Goal: Task Accomplishment & Management: Complete application form

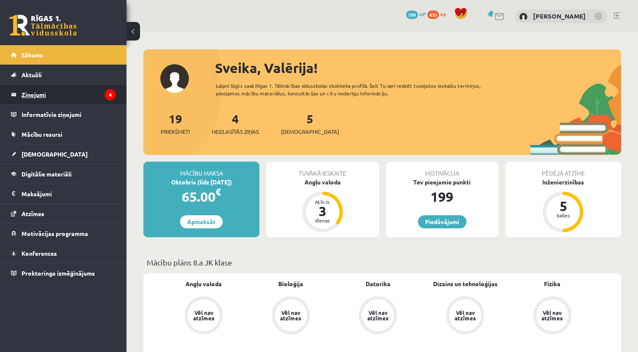
click at [38, 91] on legend "Ziņojumi 4" at bounding box center [68, 94] width 94 height 19
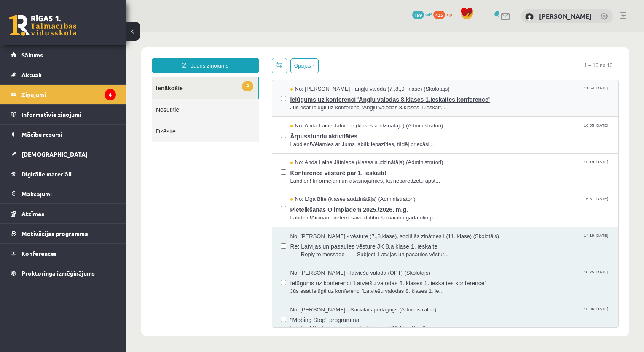
click at [325, 99] on span "Ielūgums uz konferenci 'Angļu valodas 8.klases 1.ieskaites konference'" at bounding box center [450, 98] width 320 height 11
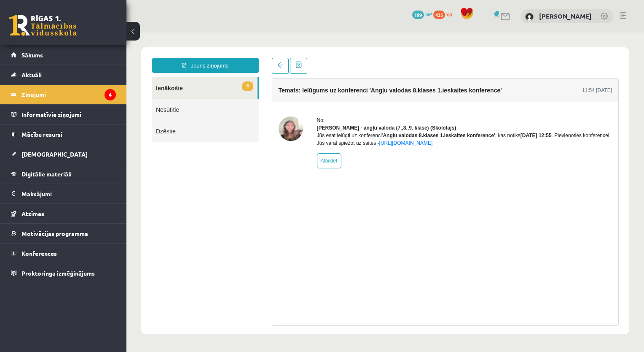
click at [174, 89] on link "3 Ienākošie" at bounding box center [205, 87] width 106 height 21
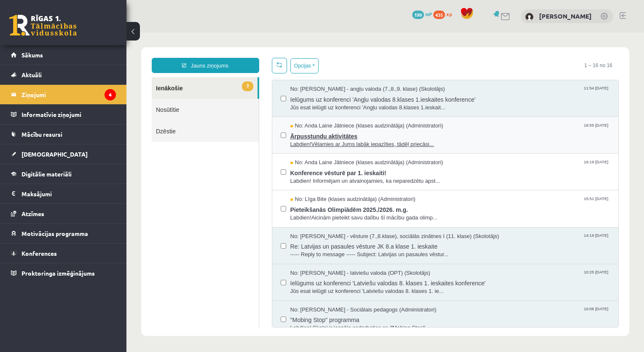
click at [345, 132] on span "Ārpusstundu aktivitātes" at bounding box center [450, 135] width 320 height 11
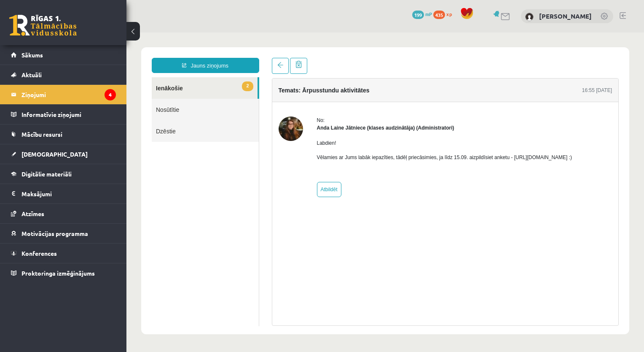
click at [165, 84] on link "2 Ienākošie" at bounding box center [205, 87] width 106 height 21
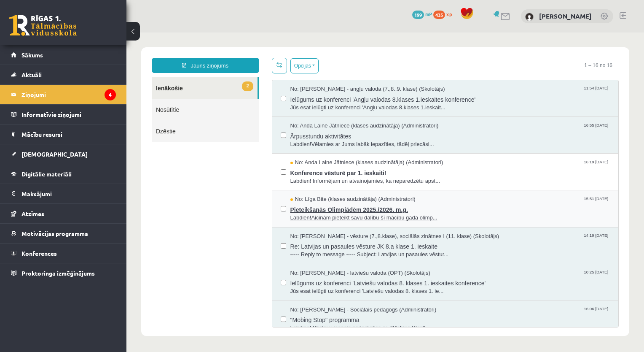
click at [355, 204] on span "Pieteikšanās Olimpiādēm 2025./2026. m.g." at bounding box center [450, 208] width 320 height 11
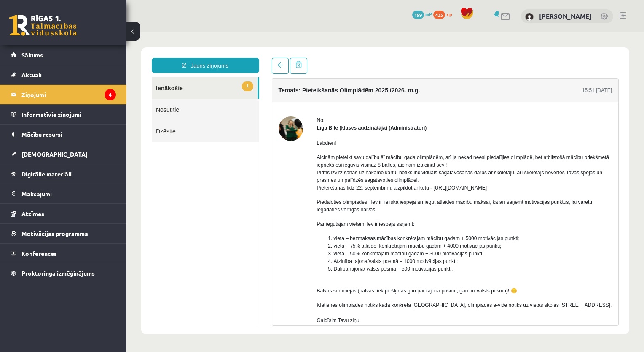
click at [173, 86] on link "1 Ienākošie" at bounding box center [205, 87] width 106 height 21
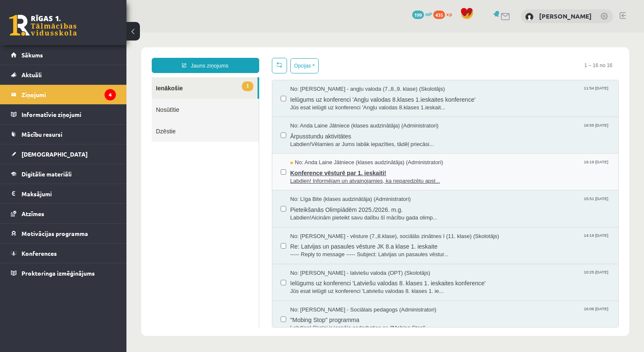
click at [369, 169] on span "Konference vēsturē par 1. ieskaiti!" at bounding box center [450, 172] width 320 height 11
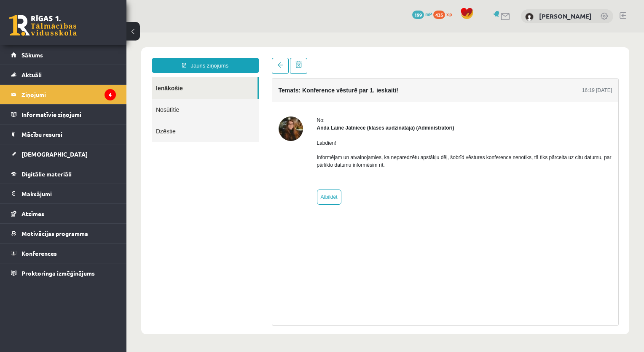
click at [172, 88] on link "Ienākošie" at bounding box center [205, 87] width 106 height 21
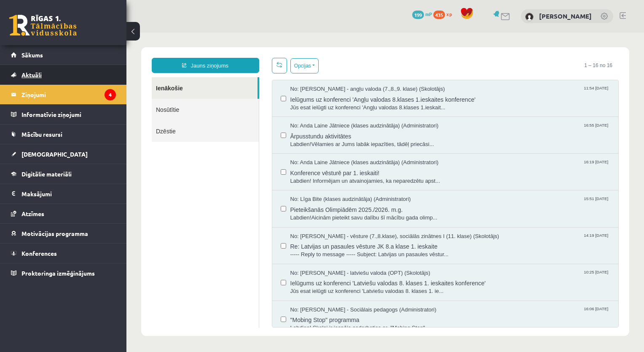
click at [24, 72] on span "Aktuāli" at bounding box center [31, 75] width 20 height 8
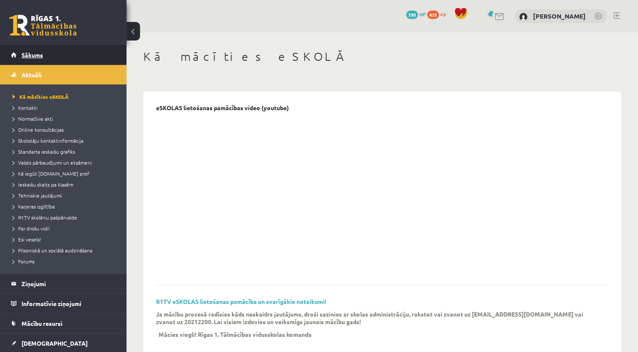
click at [35, 57] on span "Sākums" at bounding box center [31, 55] width 21 height 8
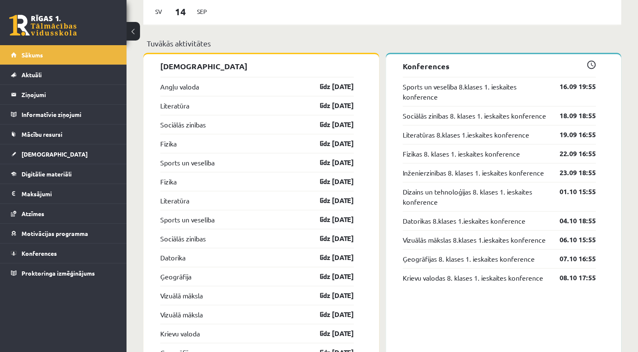
scroll to position [759, 0]
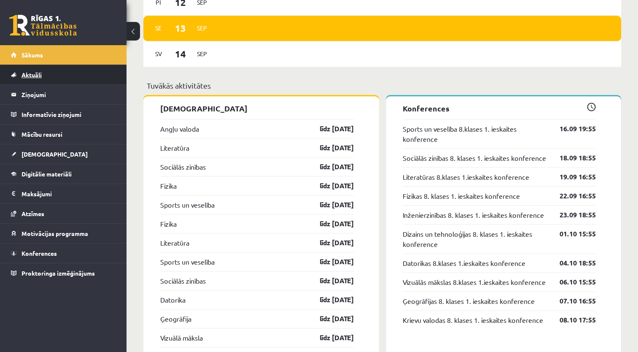
click at [26, 73] on span "Aktuāli" at bounding box center [31, 75] width 20 height 8
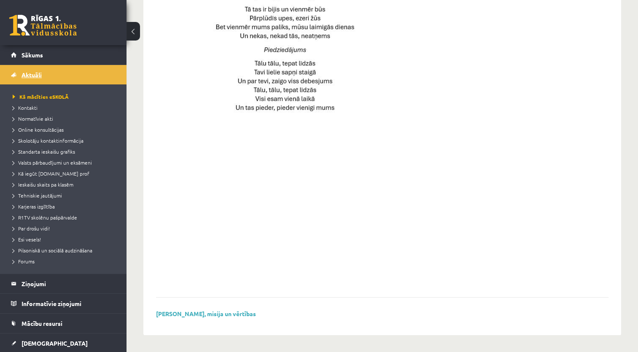
scroll to position [567, 0]
click at [25, 56] on span "Sākums" at bounding box center [31, 55] width 21 height 8
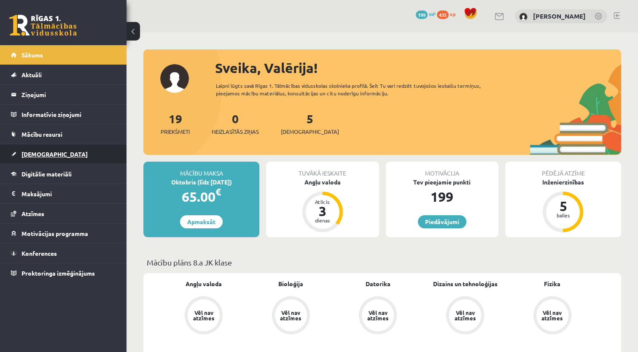
click at [40, 154] on span "[DEMOGRAPHIC_DATA]" at bounding box center [54, 154] width 66 height 8
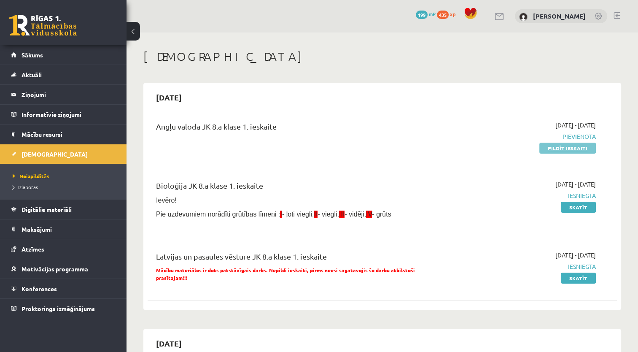
click at [565, 148] on link "Pildīt ieskaiti" at bounding box center [567, 147] width 56 height 11
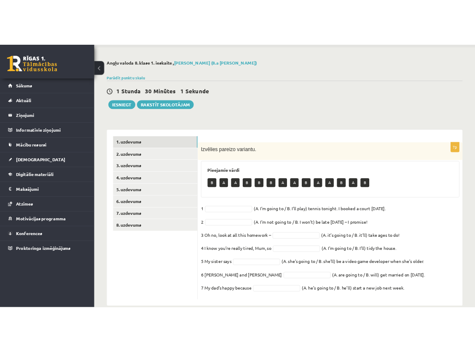
scroll to position [43, 0]
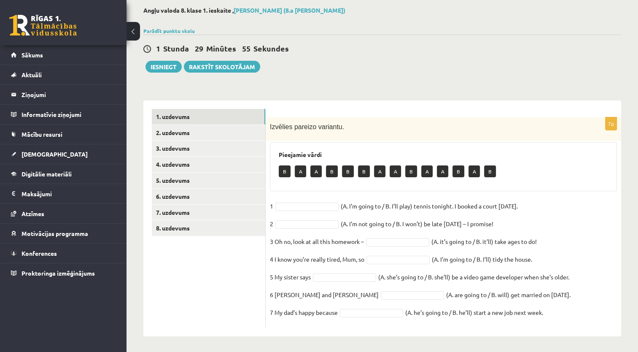
drag, startPoint x: 268, startPoint y: 122, endPoint x: 551, endPoint y: 313, distance: 341.3
click at [551, 313] on div "7p Izvēlies pareizo variantu. Pieejamie vārdi B A A B B B A A B A A B A B 1 (A.…" at bounding box center [443, 222] width 355 height 210
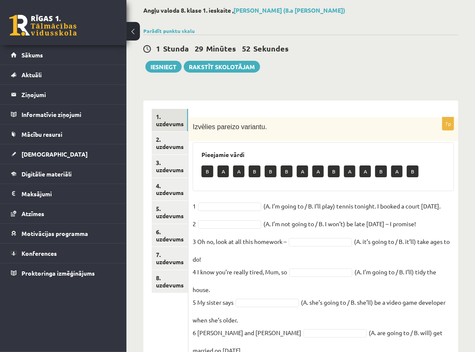
click at [327, 56] on div "1 Stunda 29 Minūtes 52 Sekundes Iesniegt Rakstīt skolotājam" at bounding box center [300, 54] width 315 height 38
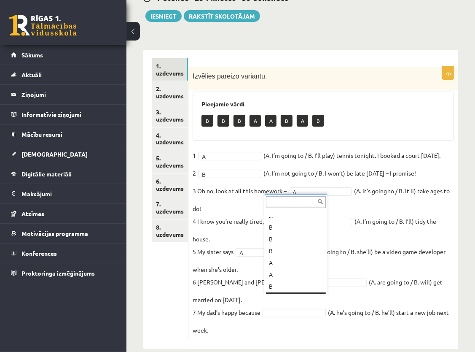
scroll to position [10, 0]
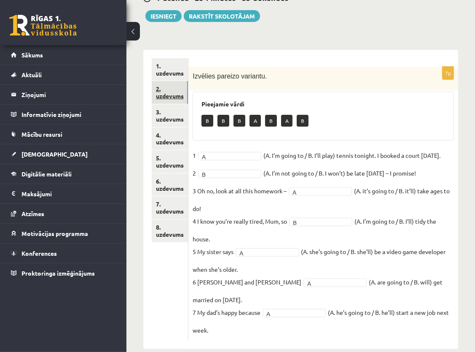
click at [174, 93] on link "2. uzdevums" at bounding box center [170, 92] width 36 height 23
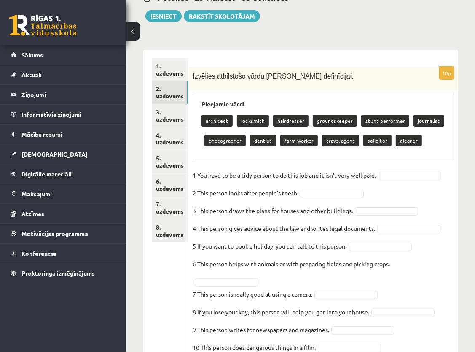
scroll to position [128, 0]
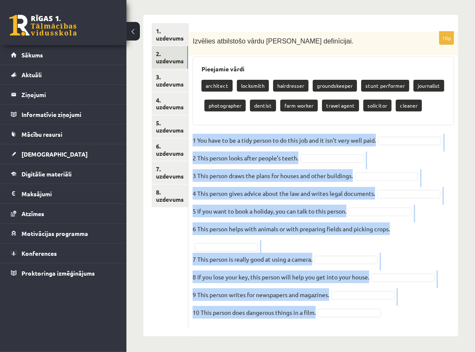
drag, startPoint x: 190, startPoint y: 136, endPoint x: 296, endPoint y: 319, distance: 212.1
click at [296, 319] on div "10p Izvēlies atbilstošo vārdu katrai definīcijai. Pieejamie vārdi architect loc…" at bounding box center [323, 180] width 270 height 296
click at [341, 245] on fieldset "1 You have to be a tidy person to do this job and it isn’t very well paid.   2 …" at bounding box center [323, 229] width 261 height 190
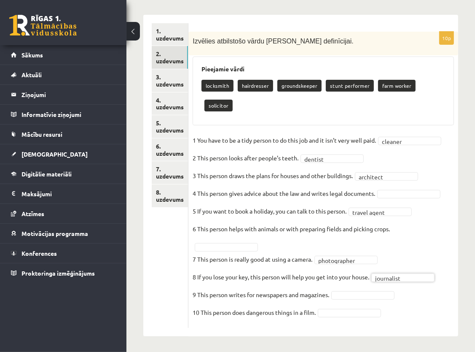
scroll to position [108, 0]
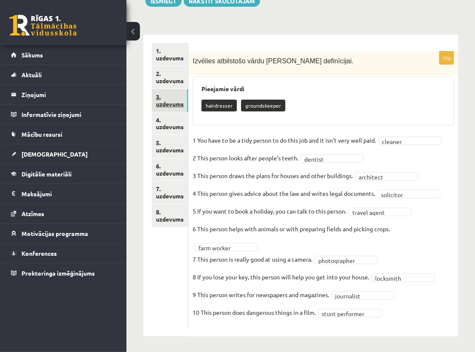
click at [178, 102] on link "3. uzdevums" at bounding box center [170, 100] width 36 height 23
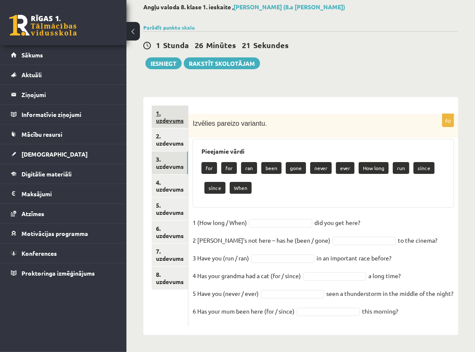
click at [171, 106] on link "1. uzdevums" at bounding box center [170, 116] width 36 height 23
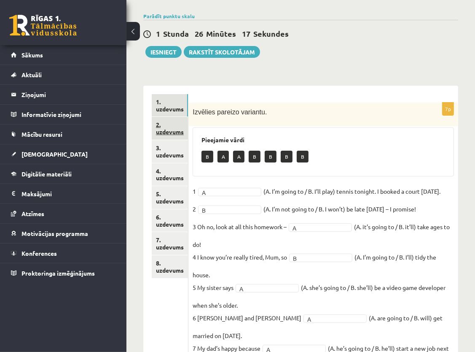
click at [175, 131] on link "2. uzdevums" at bounding box center [170, 128] width 36 height 23
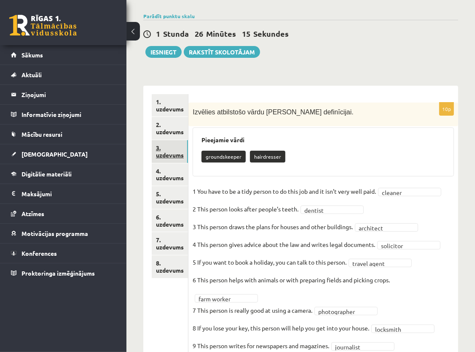
click at [173, 152] on link "3. uzdevums" at bounding box center [170, 151] width 36 height 23
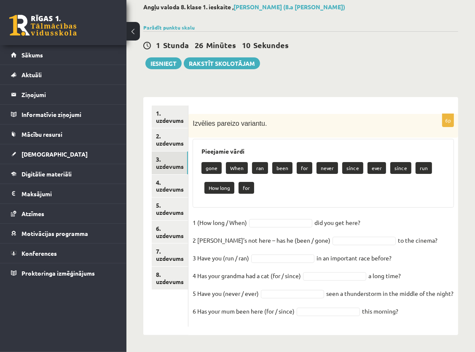
drag, startPoint x: 192, startPoint y: 207, endPoint x: 411, endPoint y: 315, distance: 245.1
click at [411, 315] on div "6p Izvēlies pareizo variantu. Pieejamie vārdi gone When ran been for never sinc…" at bounding box center [323, 220] width 270 height 212
click at [415, 231] on fieldset "1 (How long / When) did you get here?   2 Sam’s not here – has he (been / gone)…" at bounding box center [323, 269] width 261 height 106
click at [177, 175] on link "4. uzdevums" at bounding box center [170, 186] width 36 height 23
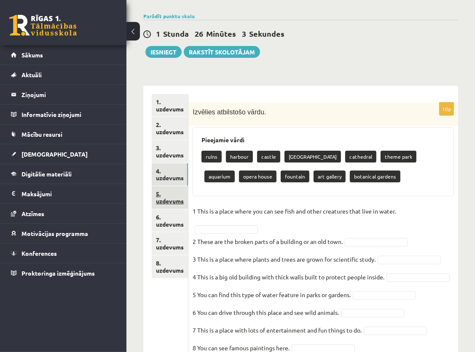
click at [175, 198] on link "5. uzdevums" at bounding box center [170, 197] width 36 height 23
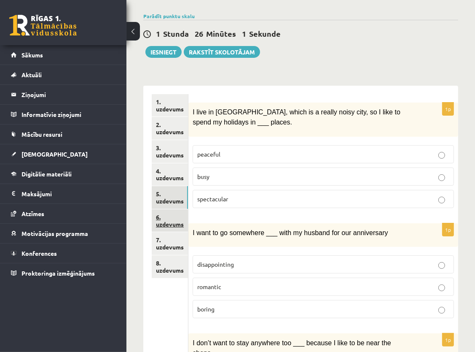
click at [173, 218] on link "6. uzdevums" at bounding box center [170, 220] width 36 height 23
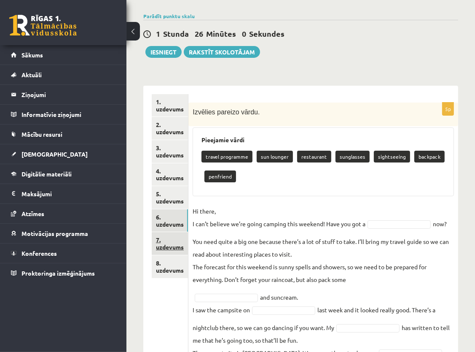
click at [180, 244] on link "7. uzdevums" at bounding box center [170, 243] width 36 height 23
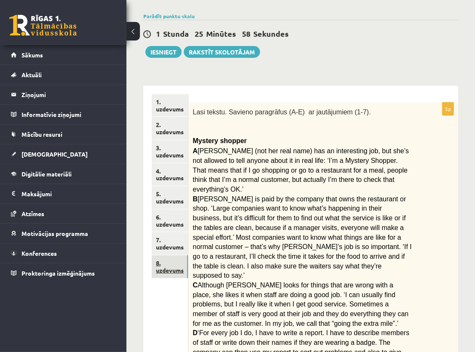
click at [170, 263] on link "8. uzdevums" at bounding box center [170, 266] width 36 height 23
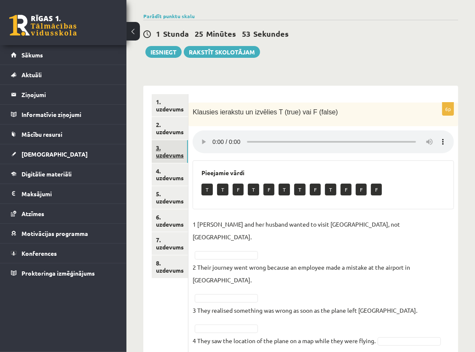
click at [160, 158] on link "3. uzdevums" at bounding box center [170, 151] width 36 height 23
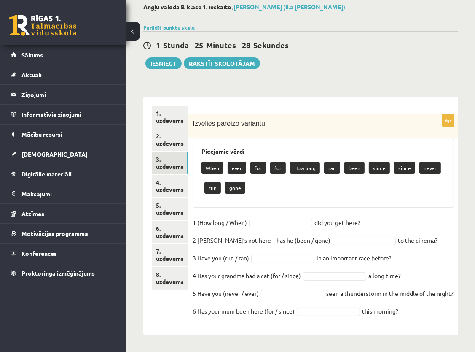
drag, startPoint x: 191, startPoint y: 210, endPoint x: 411, endPoint y: 313, distance: 243.3
click at [411, 313] on div "6p Izvēlies pareizo variantu. Pieejamie vārdi When ever for for How long ran be…" at bounding box center [323, 220] width 270 height 212
click at [379, 196] on div "6p Izvēlies pareizo variantu. Pieejamie vārdi When ever for for How long ran be…" at bounding box center [323, 220] width 270 height 212
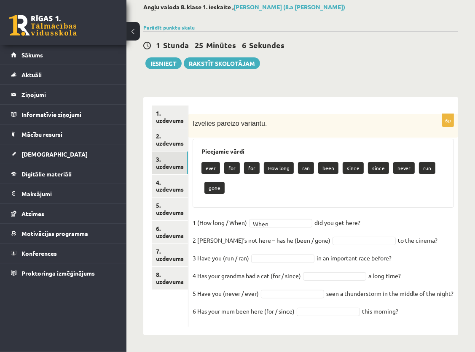
click at [343, 223] on fieldset "1 (How long / When) When **** did you get here?   2 Sam’s not here – has he (be…" at bounding box center [323, 269] width 261 height 106
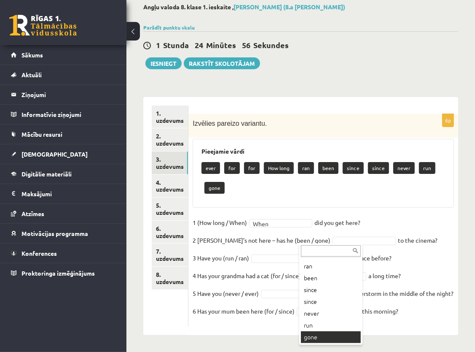
scroll to position [38, 0]
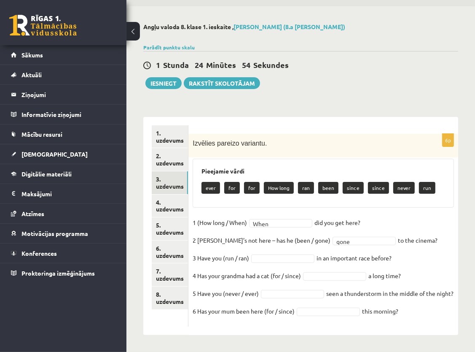
click at [301, 239] on fieldset "1 (How long / When) When **** did you get here?   2 Sam’s not here – has he (be…" at bounding box center [323, 269] width 261 height 106
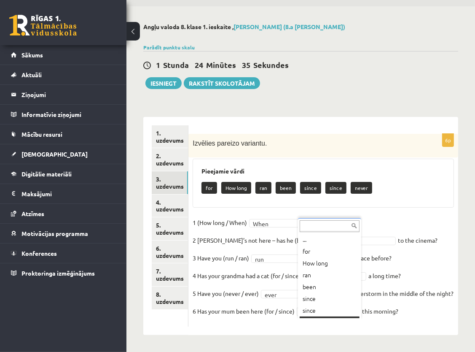
scroll to position [10, 0]
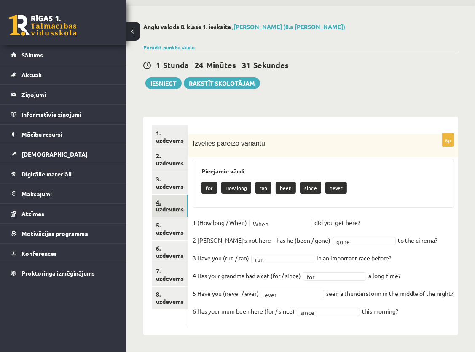
click at [175, 194] on link "4. uzdevums" at bounding box center [170, 205] width 36 height 23
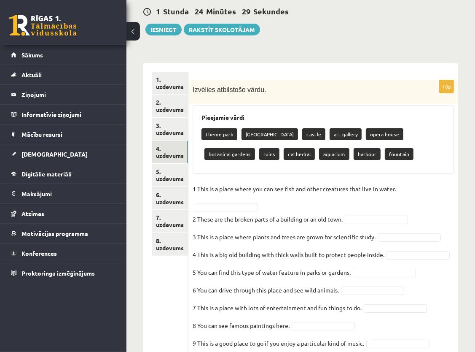
scroll to position [122, 0]
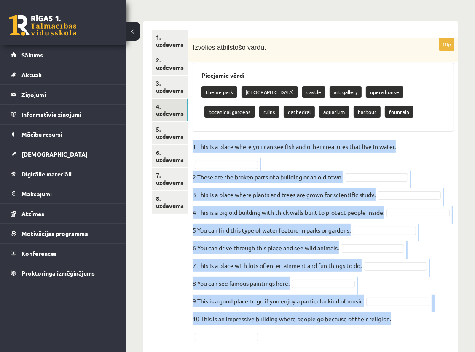
drag, startPoint x: 192, startPoint y: 145, endPoint x: 396, endPoint y: 326, distance: 273.0
click at [396, 326] on div "10p Izvēlies atbilstošo vārdu. Pieejamie vārdi theme park safari park castle ar…" at bounding box center [323, 192] width 270 height 309
click at [433, 169] on fieldset "1 This is a place where you can see fish and other creatures that live in water…" at bounding box center [323, 241] width 261 height 202
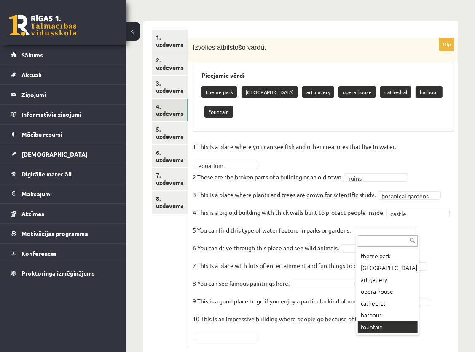
scroll to position [121, 0]
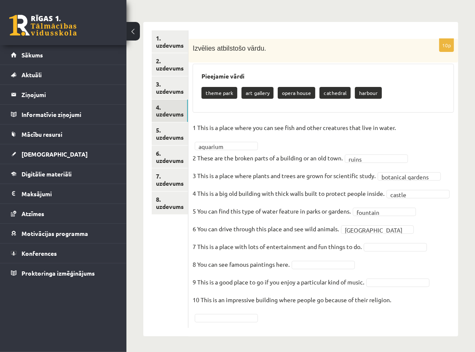
click at [390, 240] on fieldset "**********" at bounding box center [323, 222] width 261 height 202
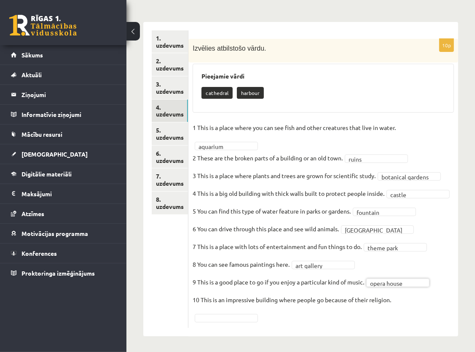
click at [215, 312] on fieldset "**********" at bounding box center [323, 222] width 261 height 202
click at [174, 134] on link "5. uzdevums" at bounding box center [170, 133] width 36 height 23
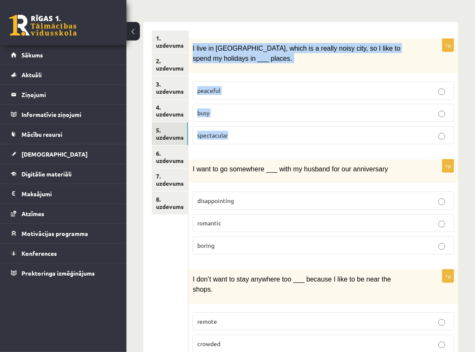
drag, startPoint x: 192, startPoint y: 43, endPoint x: 239, endPoint y: 126, distance: 95.1
click at [239, 126] on div "1p I live in London, which is a really noisy city, so I like to spend my holida…" at bounding box center [323, 95] width 270 height 112
click at [221, 16] on div "**********" at bounding box center [300, 322] width 315 height 618
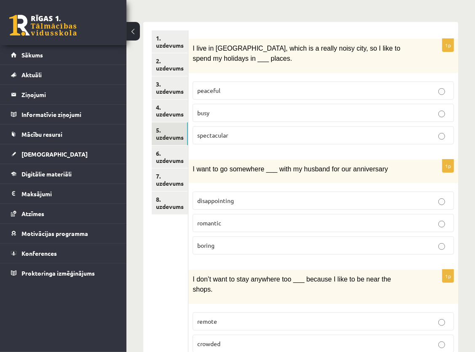
click at [362, 87] on p "peaceful" at bounding box center [323, 90] width 252 height 9
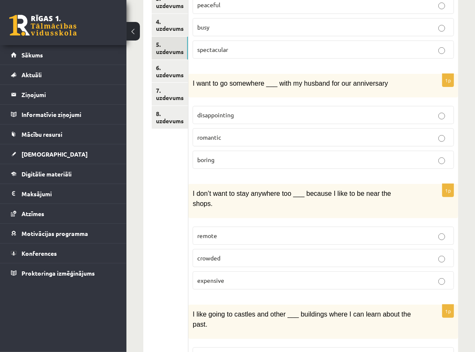
scroll to position [205, 0]
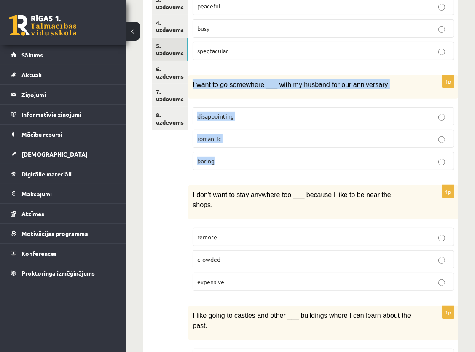
drag, startPoint x: 192, startPoint y: 79, endPoint x: 239, endPoint y: 150, distance: 85.5
click at [239, 150] on div "1p I want to go somewhere ___ with my husband for our anniversary disappointing…" at bounding box center [323, 126] width 270 height 102
click at [246, 75] on div "I want to go somewhere ___ with my husband for our anniversary" at bounding box center [323, 87] width 270 height 24
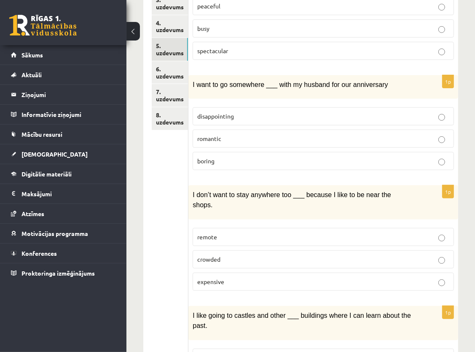
click at [302, 134] on p "romantic" at bounding box center [323, 138] width 252 height 9
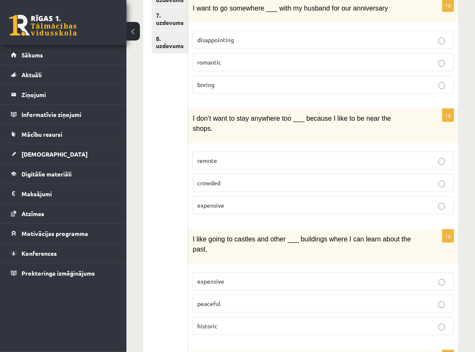
scroll to position [290, 0]
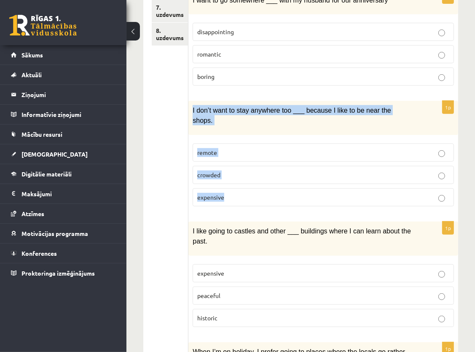
drag, startPoint x: 191, startPoint y: 105, endPoint x: 232, endPoint y: 177, distance: 82.5
click at [232, 177] on div "1p I don’t want to stay anywhere too ___ because I like to be near the shops. r…" at bounding box center [323, 157] width 270 height 112
click at [226, 101] on div "I don’t want to stay anywhere too ___ because I like to be near the shops." at bounding box center [323, 118] width 270 height 34
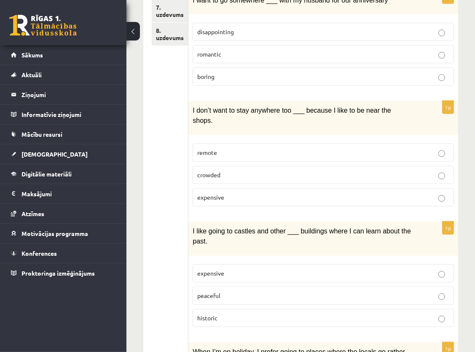
click at [232, 143] on label "remote" at bounding box center [323, 152] width 261 height 18
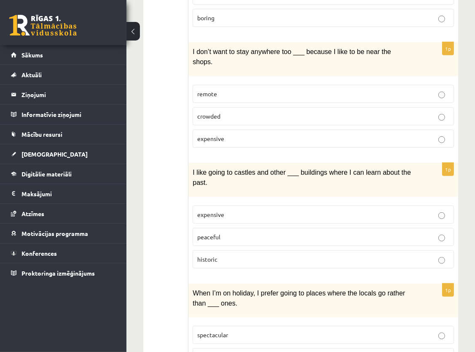
scroll to position [374, 0]
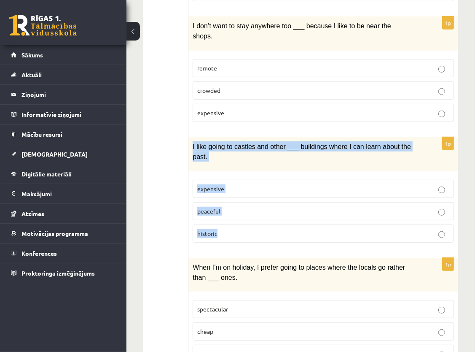
drag, startPoint x: 192, startPoint y: 127, endPoint x: 245, endPoint y: 208, distance: 96.5
click at [245, 208] on div "1p I like going to castles and other ___ buildings where I can learn about the …" at bounding box center [323, 193] width 270 height 112
click at [199, 116] on form "1p I live in London, which is a really noisy city, so I like to spend my holida…" at bounding box center [323, 73] width 253 height 592
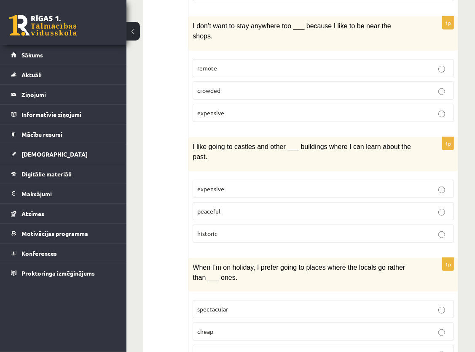
click at [302, 229] on p "historic" at bounding box center [323, 233] width 252 height 9
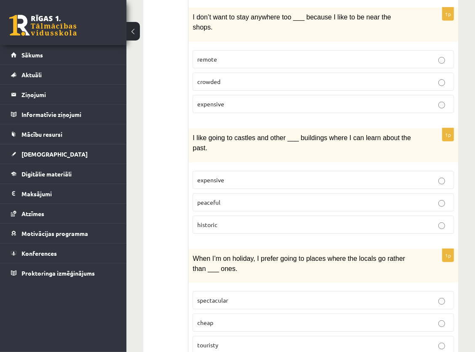
scroll to position [388, 0]
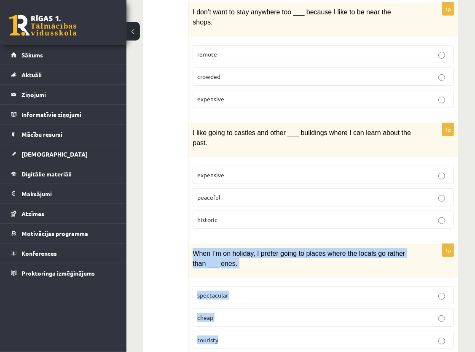
drag, startPoint x: 191, startPoint y: 220, endPoint x: 227, endPoint y: 309, distance: 95.3
click at [227, 309] on div "1p When I’m on holiday, I prefer going to places where the locals go rather tha…" at bounding box center [323, 300] width 270 height 112
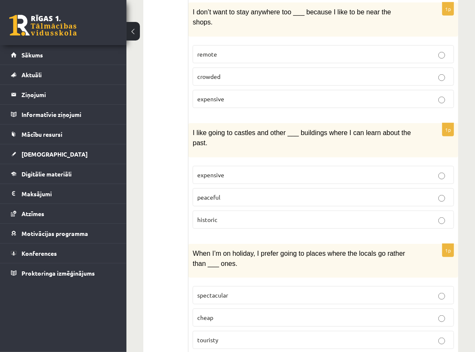
click at [201, 205] on div "1p I like going to castles and other ___ buildings where I can learn about the …" at bounding box center [323, 179] width 270 height 112
click at [202, 336] on span "touristy" at bounding box center [207, 340] width 21 height 8
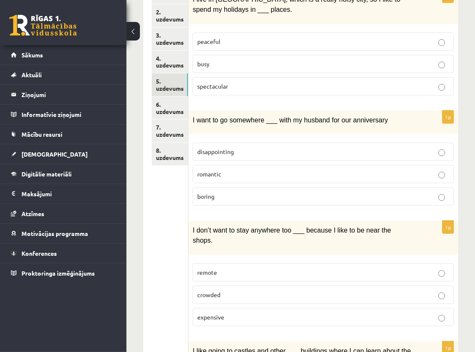
scroll to position [135, 0]
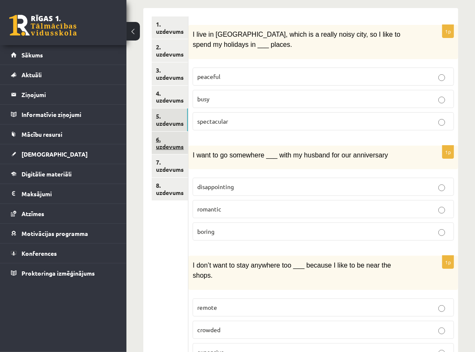
click at [164, 137] on link "6. uzdevums" at bounding box center [170, 143] width 36 height 23
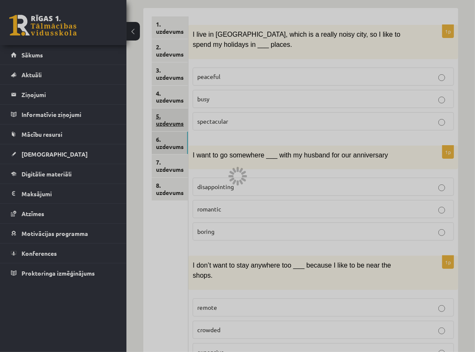
scroll to position [123, 0]
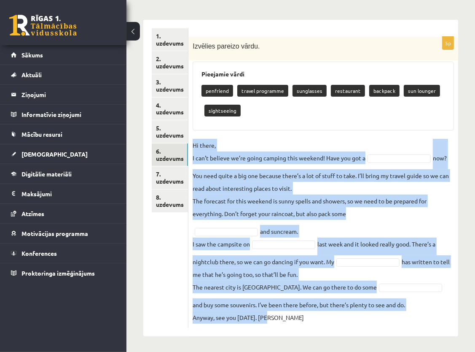
drag, startPoint x: 190, startPoint y: 142, endPoint x: 279, endPoint y: 322, distance: 200.2
click at [279, 322] on div "5p Izvēlies pareizo vārdu. Pieejamie vārdi penfriend travel programme sunglasse…" at bounding box center [323, 182] width 270 height 291
click at [290, 140] on p "Hi there, I can’t believe we’re going camping this weekend! Have you got a" at bounding box center [279, 151] width 173 height 25
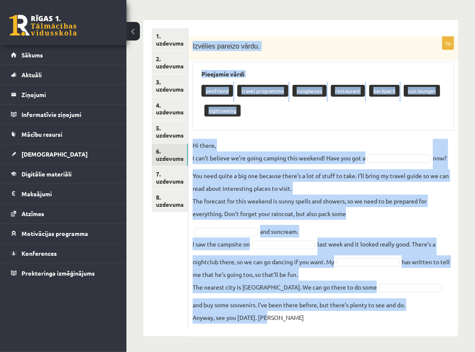
drag, startPoint x: 192, startPoint y: 84, endPoint x: 309, endPoint y: 330, distance: 271.5
click at [309, 330] on div "5p Izvēlies pareizo vārdu. Pieejamie vārdi penfriend travel programme sunglasse…" at bounding box center [323, 178] width 270 height 316
click at [301, 319] on fieldset "Hi there, I can’t believe we’re going camping this weekend! Have you got a now?…" at bounding box center [323, 231] width 261 height 185
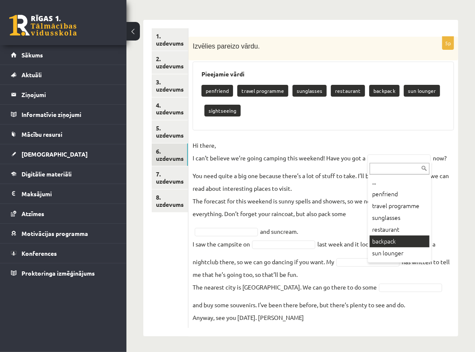
scroll to position [103, 0]
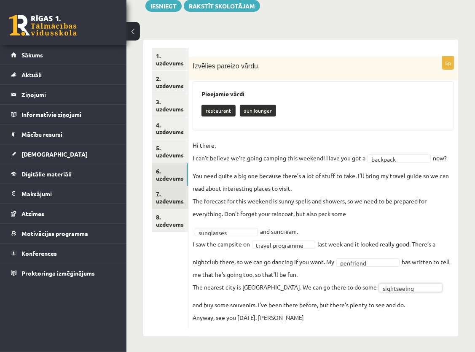
click at [175, 198] on link "7. uzdevums" at bounding box center [170, 197] width 36 height 23
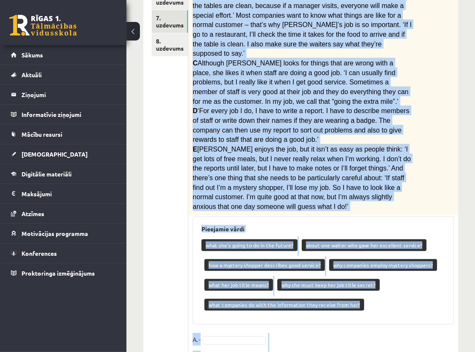
scroll to position [344, 0]
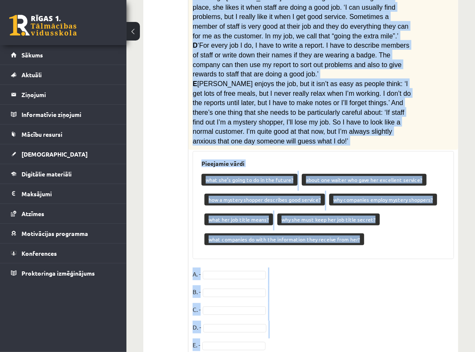
drag, startPoint x: 190, startPoint y: 75, endPoint x: 308, endPoint y: 348, distance: 297.0
click at [308, 348] on div "Angļu valoda 8. klase 1. ieskaite , Valērija Kožemjakina (8.a JK klase) Parādīt…" at bounding box center [300, 36] width 349 height 697
click at [328, 267] on fieldset "A. - B. - C. - D. - E. -" at bounding box center [323, 311] width 261 height 89
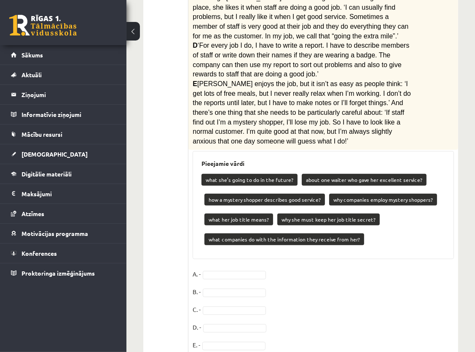
click at [352, 267] on fieldset "A. - B. - C. - D. - E. -" at bounding box center [323, 311] width 261 height 89
click at [366, 267] on fieldset "A. - B. - C. - D. - E. -" at bounding box center [323, 311] width 261 height 89
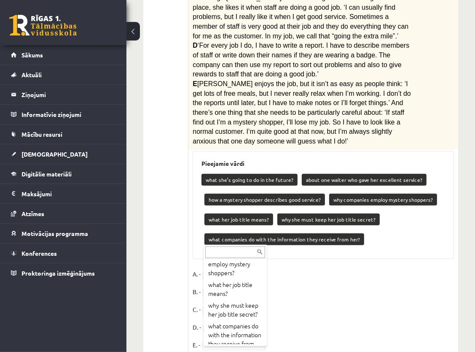
scroll to position [99, 0]
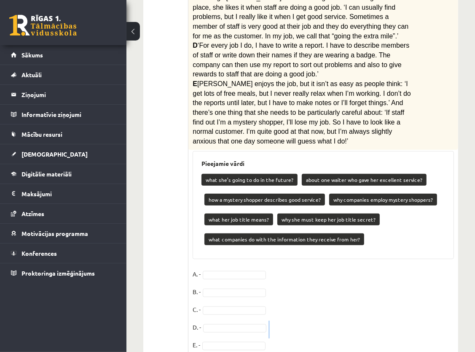
click at [269, 301] on fieldset "A. - B. - C. - D. - E. -" at bounding box center [323, 311] width 261 height 89
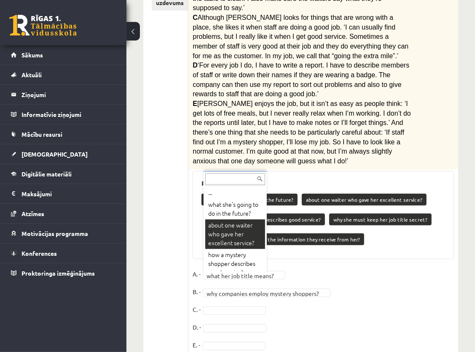
scroll to position [25, 0]
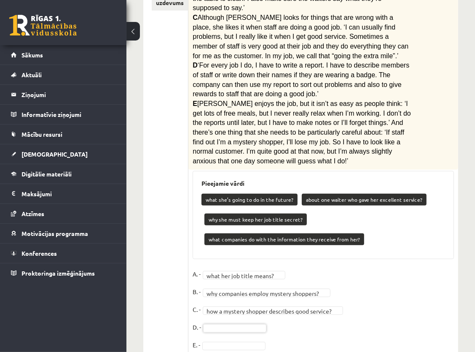
click at [248, 289] on fieldset "**********" at bounding box center [323, 311] width 261 height 89
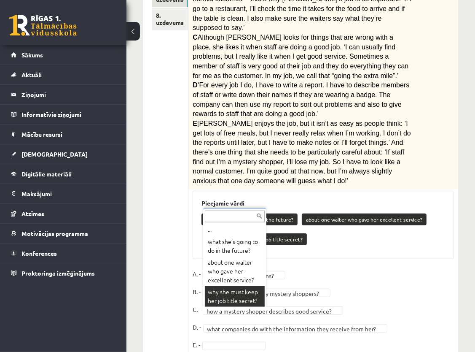
scroll to position [285, 0]
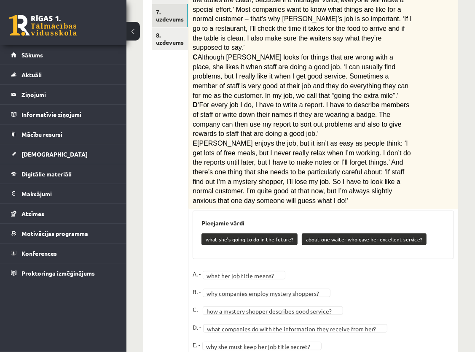
click at [356, 267] on fieldset "**********" at bounding box center [323, 311] width 261 height 89
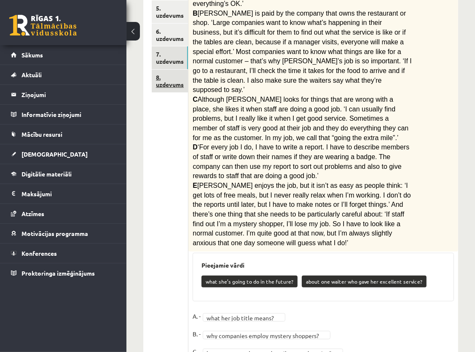
click at [180, 86] on link "8. uzdevums" at bounding box center [170, 81] width 36 height 23
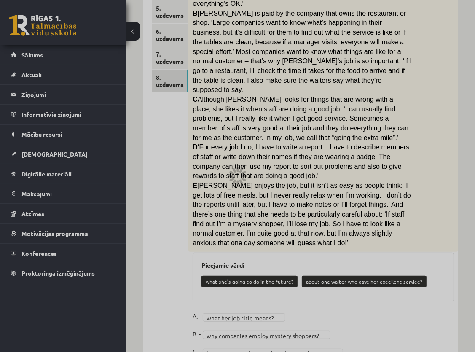
scroll to position [71, 0]
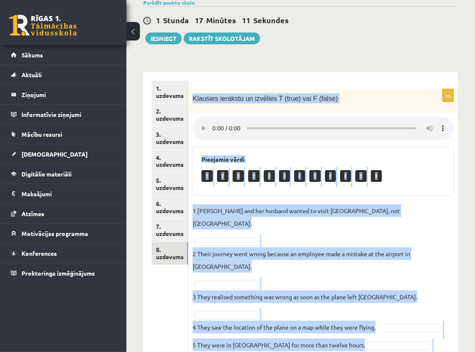
drag, startPoint x: 192, startPoint y: 97, endPoint x: 290, endPoint y: 342, distance: 263.2
click at [290, 342] on div "Angļu valoda 8. klase 1. ieskaite , Valērija Kožemjakina (8.a JK klase) Parādīt…" at bounding box center [300, 182] width 349 height 441
click at [457, 204] on div "6p Klausies ierakstu un izvēlies T (true) vai F (false) Pieejamie vārdi T T T T…" at bounding box center [323, 233] width 270 height 289
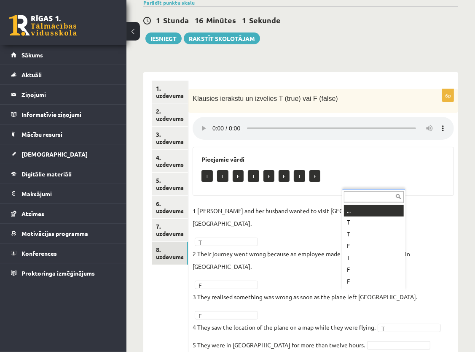
scroll to position [10, 0]
drag, startPoint x: 366, startPoint y: 281, endPoint x: 366, endPoint y: 270, distance: 11.0
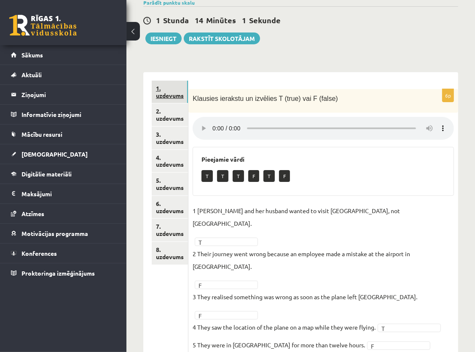
click at [175, 93] on link "1. uzdevums" at bounding box center [170, 92] width 36 height 23
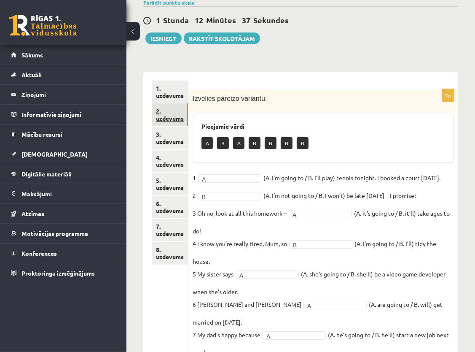
click at [166, 113] on link "2. uzdevums" at bounding box center [170, 114] width 36 height 23
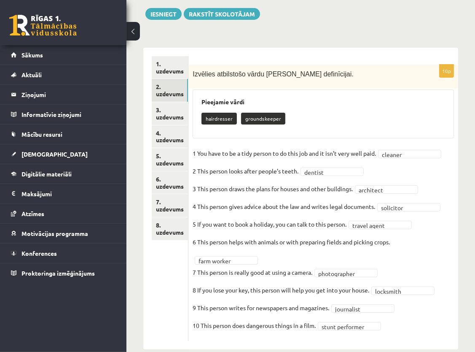
scroll to position [108, 0]
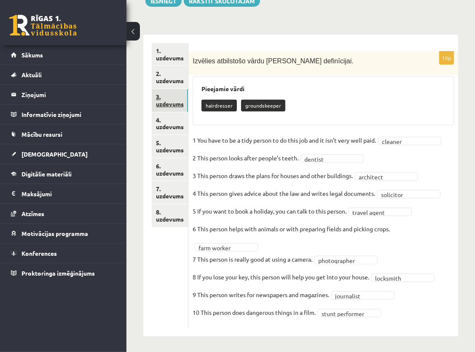
click at [168, 101] on link "3. uzdevums" at bounding box center [170, 100] width 36 height 23
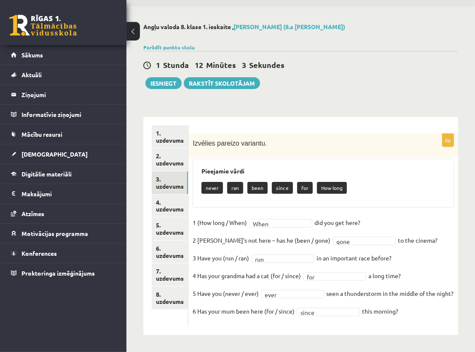
scroll to position [38, 0]
click at [175, 198] on link "4. uzdevums" at bounding box center [170, 205] width 36 height 23
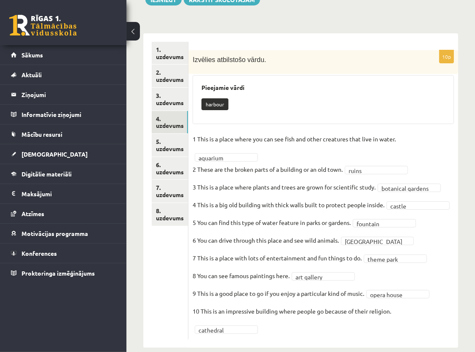
scroll to position [121, 0]
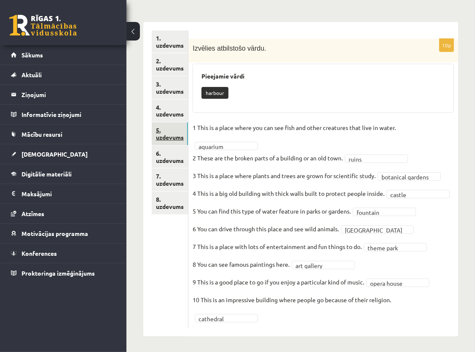
click at [169, 140] on link "5. uzdevums" at bounding box center [170, 133] width 36 height 23
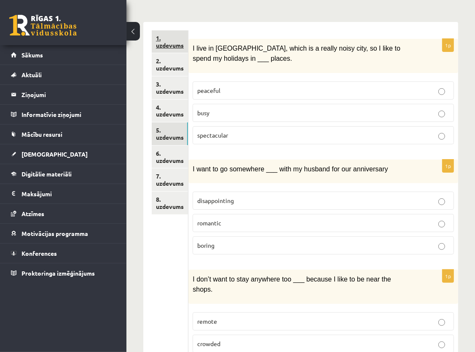
click at [175, 39] on link "1. uzdevums" at bounding box center [170, 41] width 36 height 23
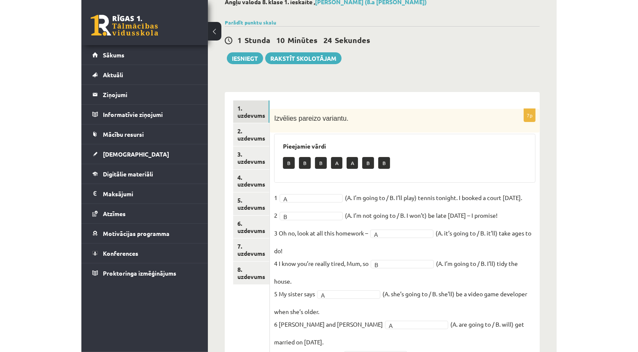
scroll to position [43, 0]
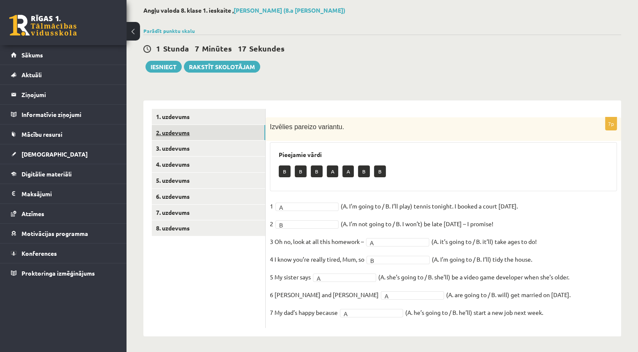
click at [181, 132] on link "2. uzdevums" at bounding box center [208, 133] width 113 height 16
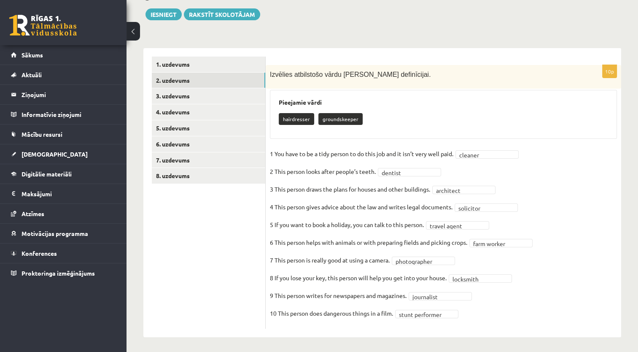
scroll to position [96, 0]
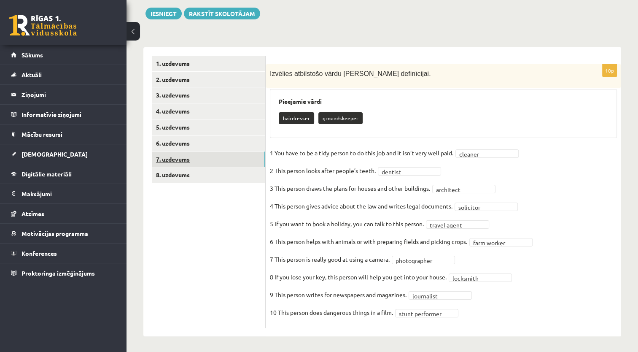
click at [176, 156] on link "7. uzdevums" at bounding box center [208, 159] width 113 height 16
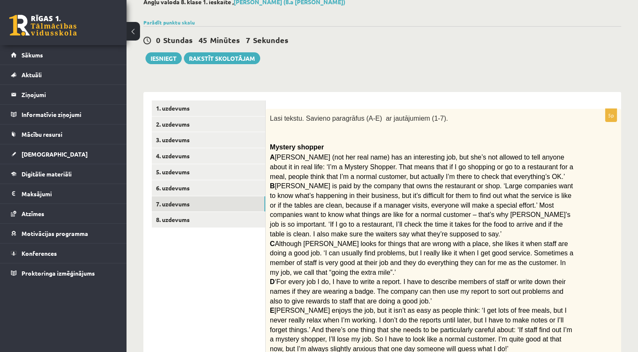
scroll to position [8, 0]
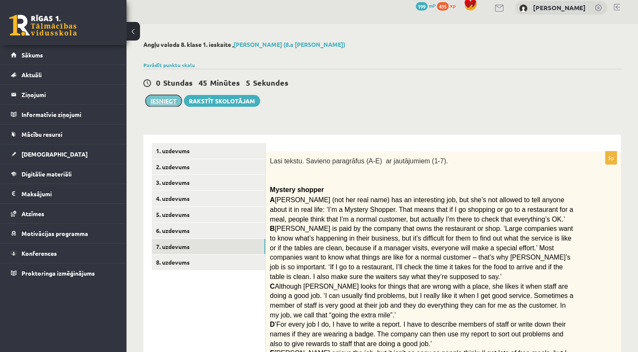
click at [167, 101] on button "Iesniegt" at bounding box center [163, 101] width 36 height 12
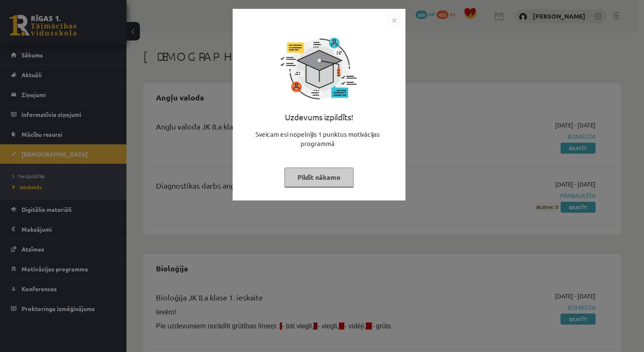
click at [346, 180] on button "Pildīt nākamo" at bounding box center [319, 176] width 69 height 19
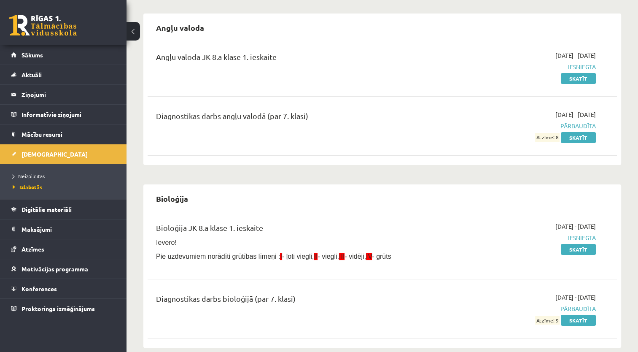
scroll to position [84, 0]
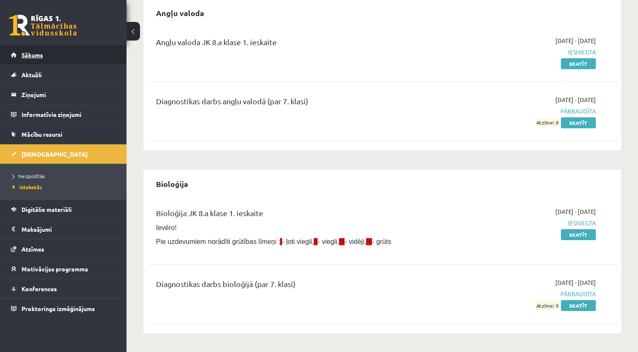
click at [30, 50] on link "Sākums" at bounding box center [63, 54] width 105 height 19
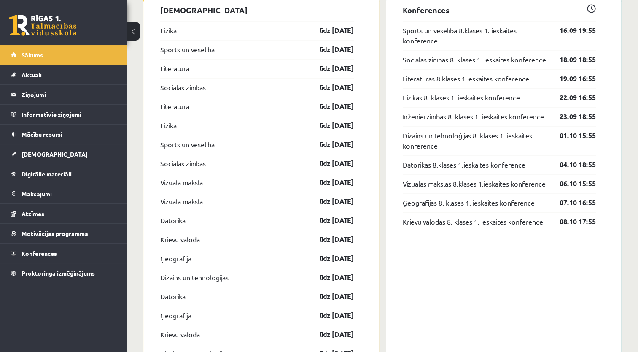
scroll to position [843, 0]
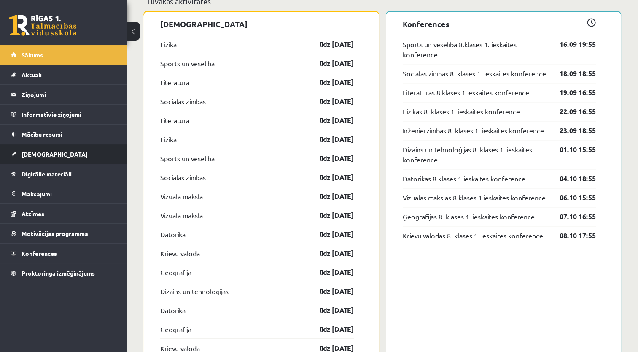
click at [50, 152] on link "[DEMOGRAPHIC_DATA]" at bounding box center [63, 153] width 105 height 19
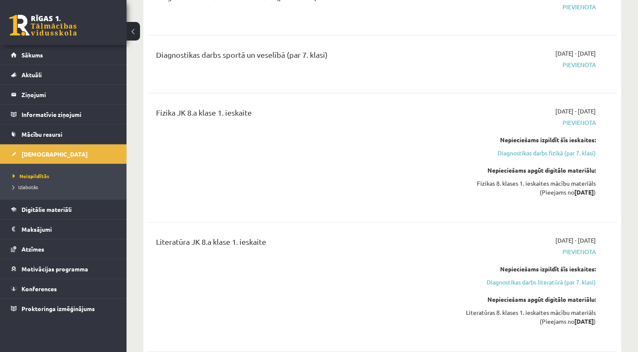
scroll to position [506, 0]
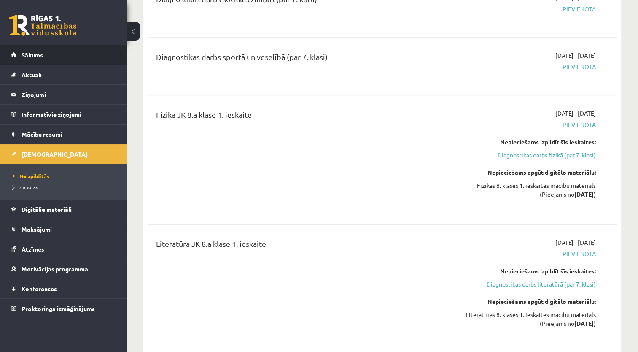
click at [32, 58] on link "Sākums" at bounding box center [63, 54] width 105 height 19
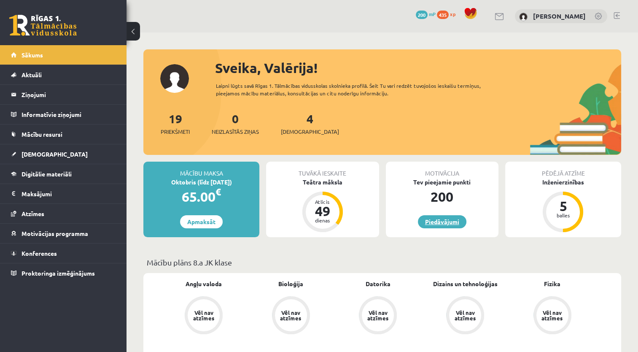
click at [451, 218] on link "Piedāvājumi" at bounding box center [442, 221] width 48 height 13
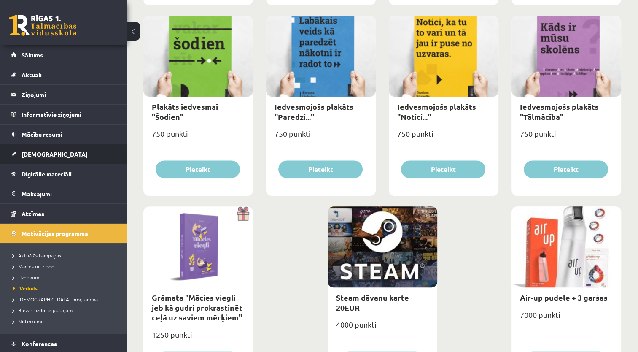
scroll to position [901, 0]
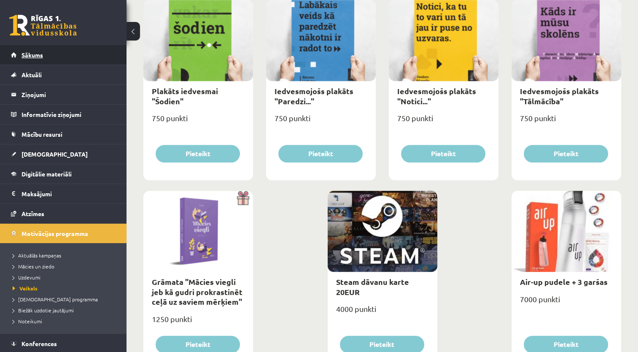
click at [24, 54] on span "Sākums" at bounding box center [31, 55] width 21 height 8
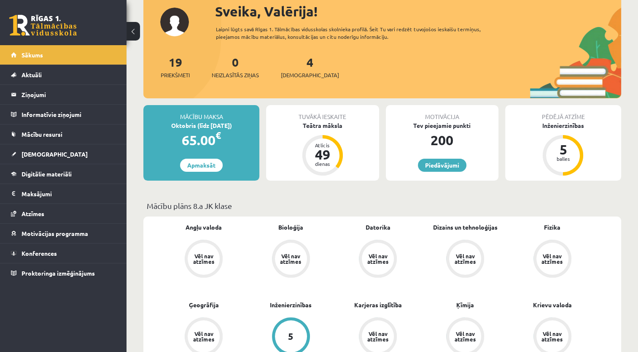
scroll to position [42, 0]
